Goal: Task Accomplishment & Management: Use online tool/utility

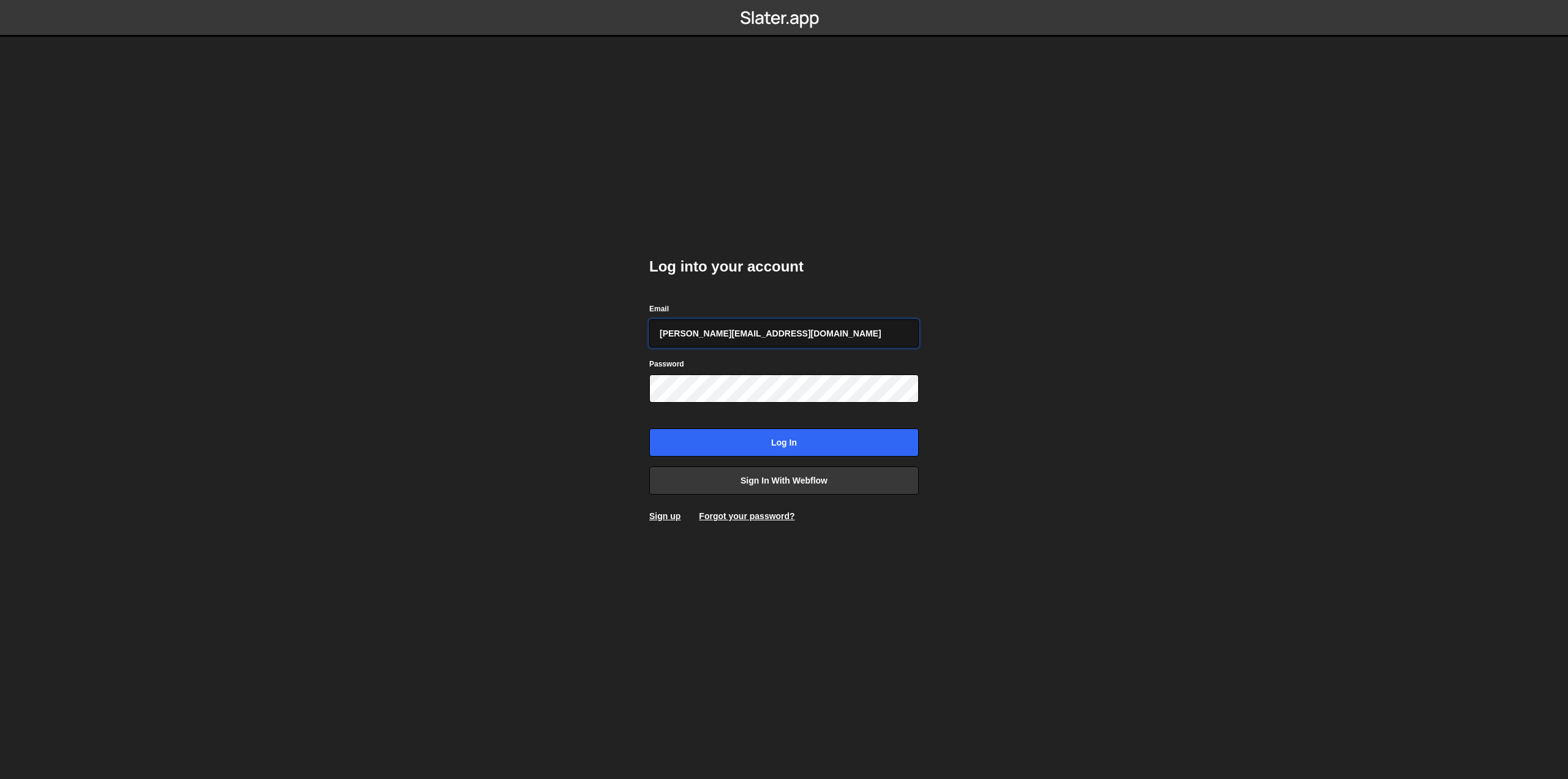
click at [720, 333] on input "[PERSON_NAME][EMAIL_ADDRESS][DOMAIN_NAME]" at bounding box center [784, 333] width 269 height 28
type input "[EMAIL_ADDRESS][PERSON_NAME][DOMAIN_NAME]"
click at [691, 442] on input "Log in" at bounding box center [784, 442] width 269 height 28
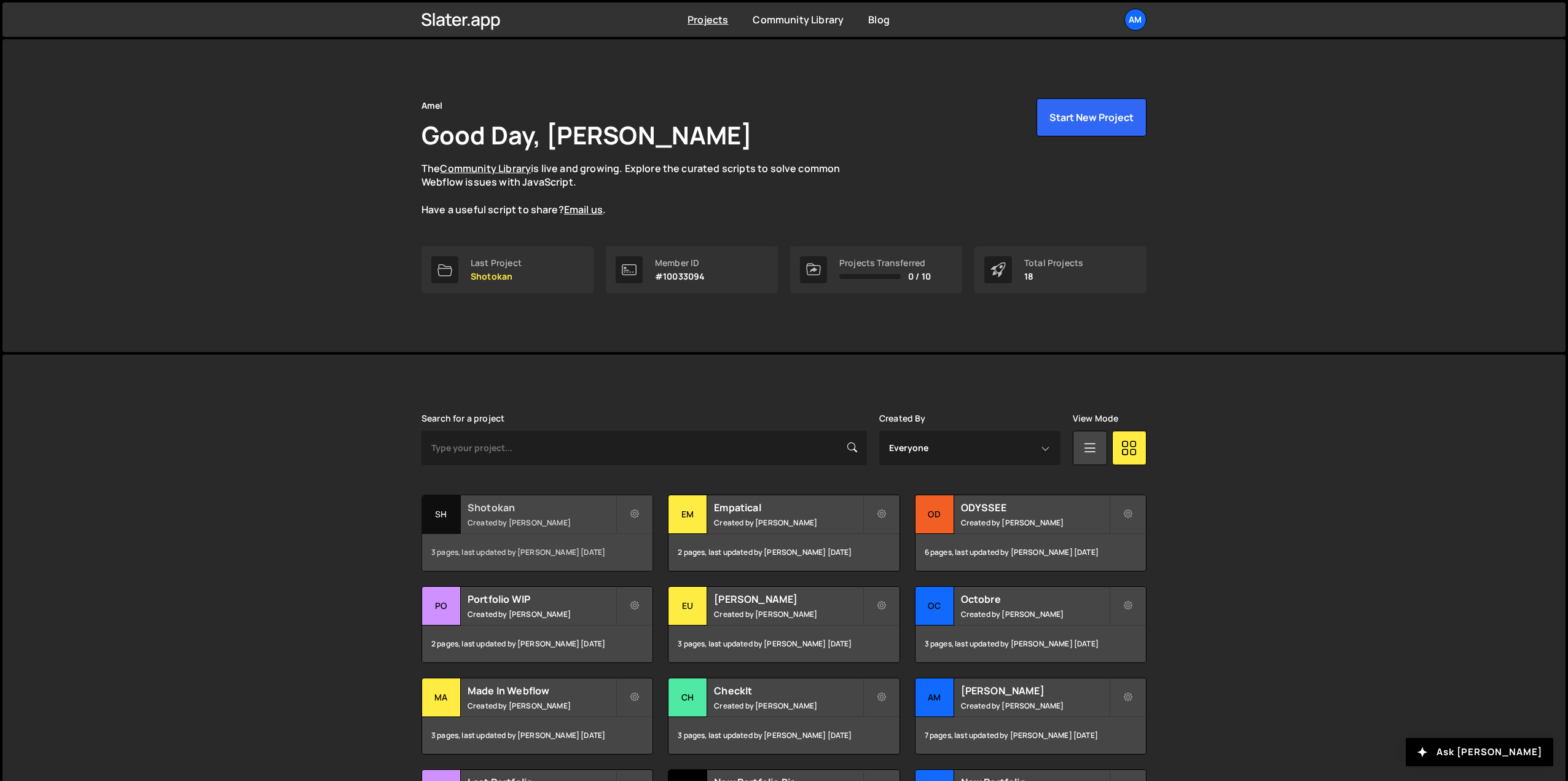
click at [519, 528] on div "Shotokan Created by [PERSON_NAME]" at bounding box center [538, 515] width 231 height 38
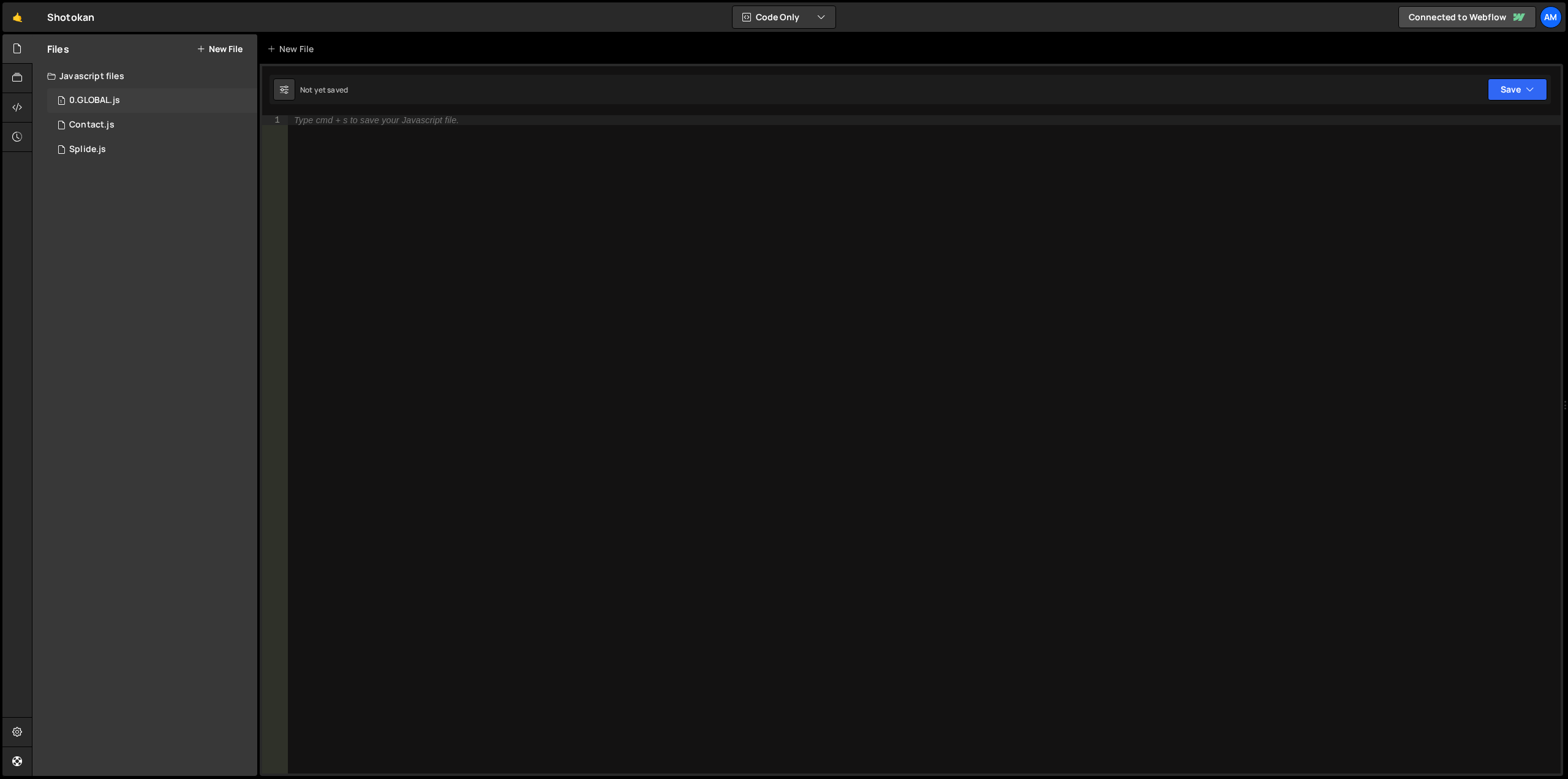
click at [90, 99] on div "0.GLOBAL.js" at bounding box center [94, 100] width 51 height 11
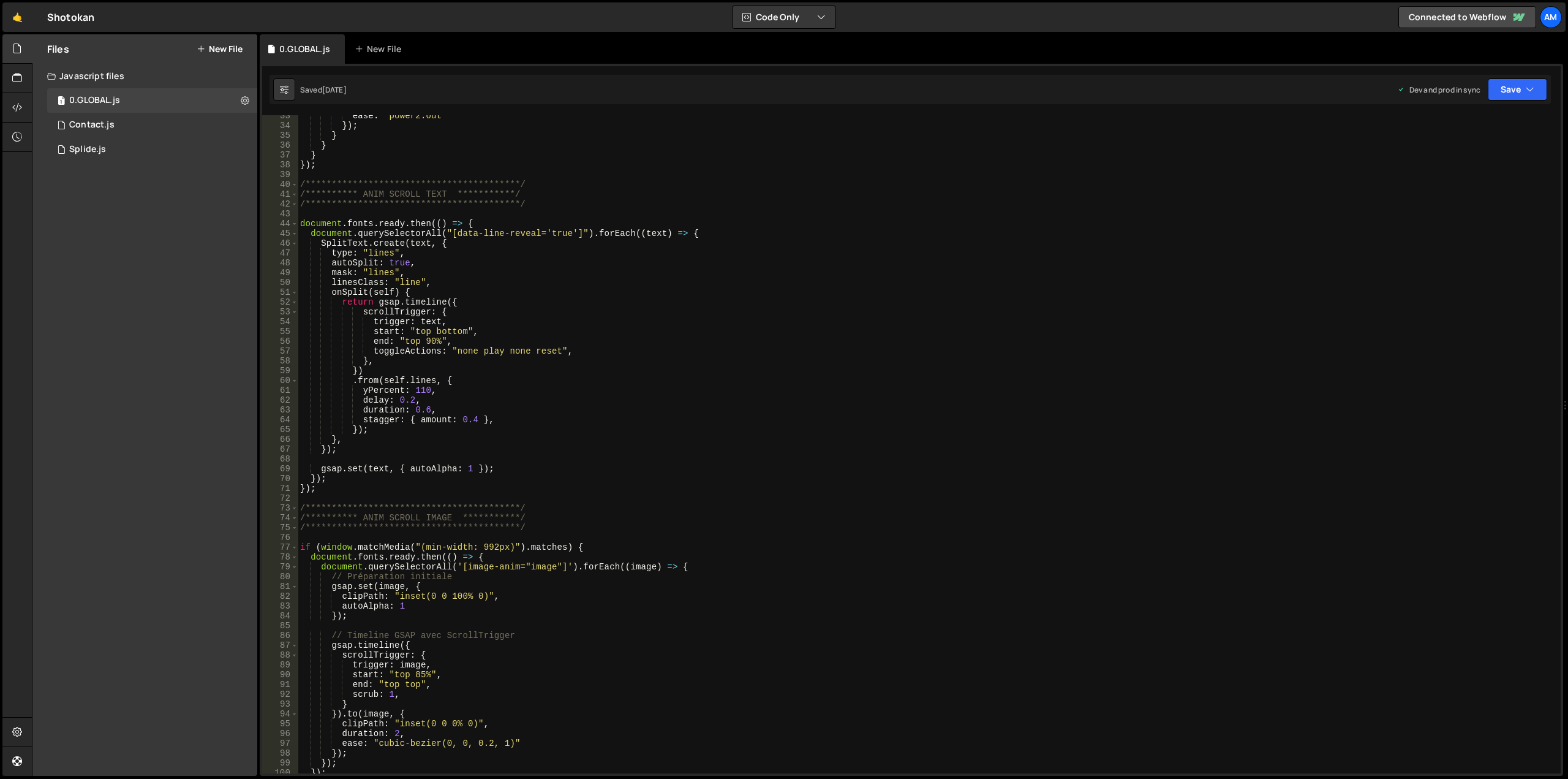
scroll to position [319, 0]
